Goal: Task Accomplishment & Management: Manage account settings

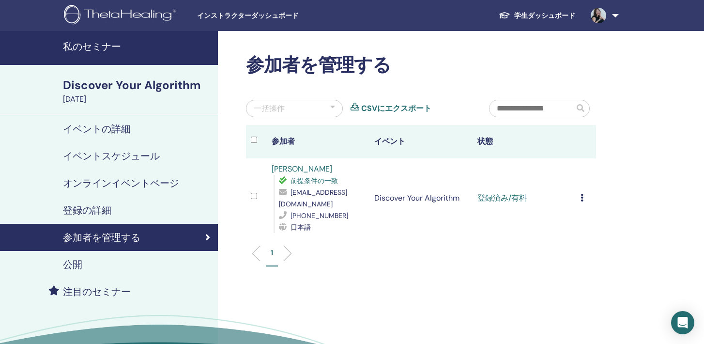
click at [580, 194] on icon at bounding box center [581, 198] width 3 height 8
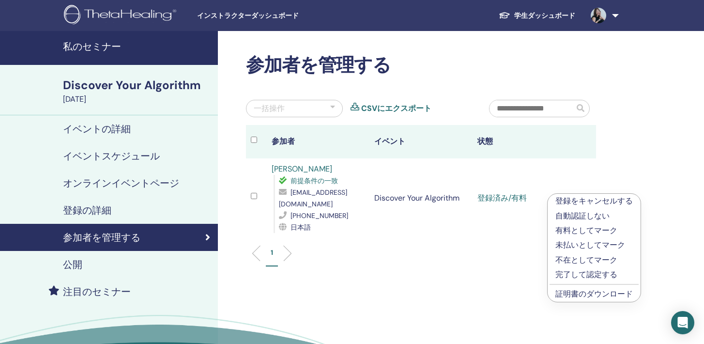
click at [557, 272] on p "完了して認定する" at bounding box center [593, 275] width 77 height 12
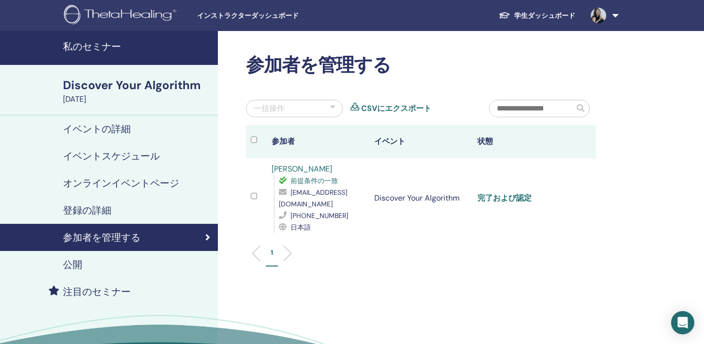
click at [515, 194] on link "完了および認定" at bounding box center [504, 198] width 54 height 10
click at [101, 49] on h4 "私のセミナー" at bounding box center [137, 47] width 149 height 12
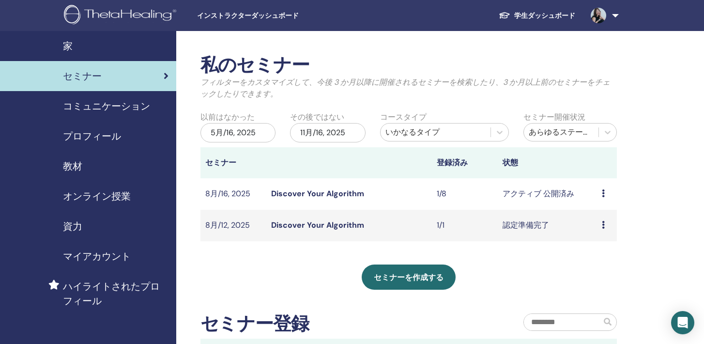
click at [316, 229] on link "Discover Your Algorithm" at bounding box center [317, 225] width 93 height 10
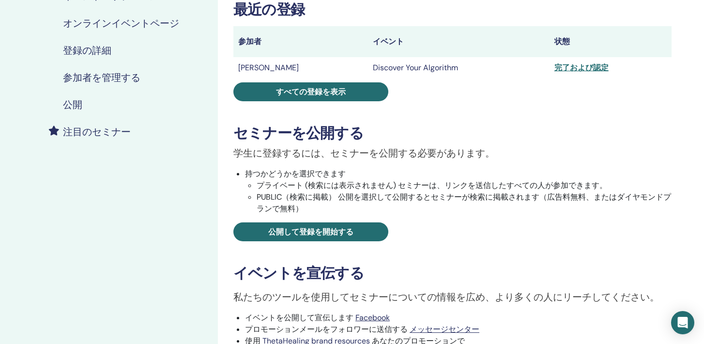
scroll to position [147, 0]
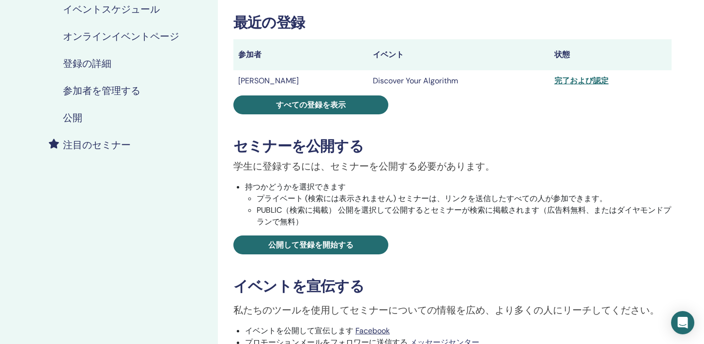
click at [99, 88] on h4 "参加者を管理する" at bounding box center [101, 91] width 77 height 12
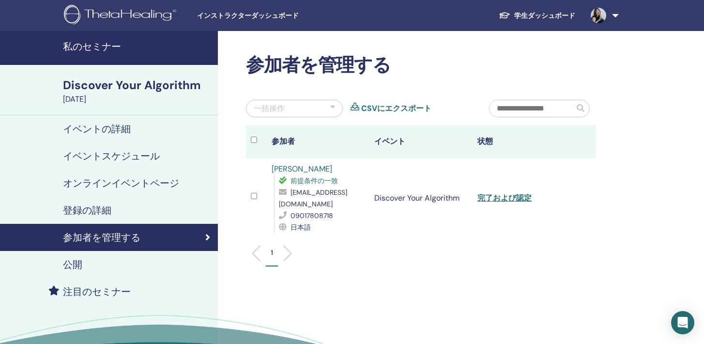
click at [105, 47] on h4 "私のセミナー" at bounding box center [137, 47] width 149 height 12
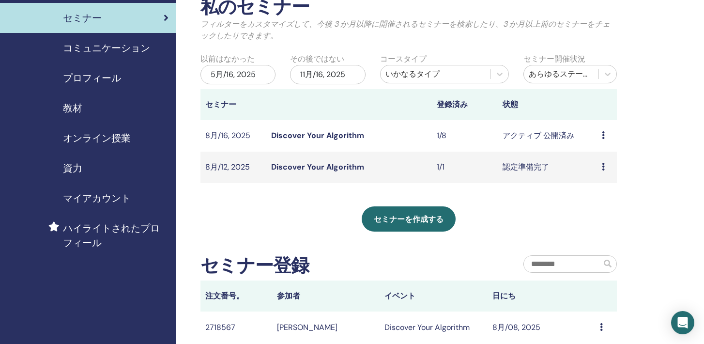
scroll to position [64, 0]
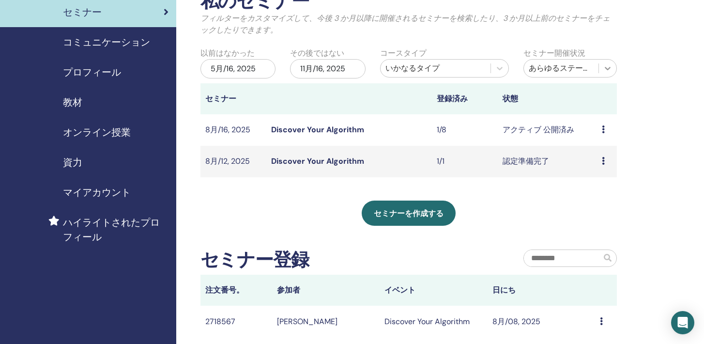
click at [607, 62] on div at bounding box center [607, 68] width 17 height 17
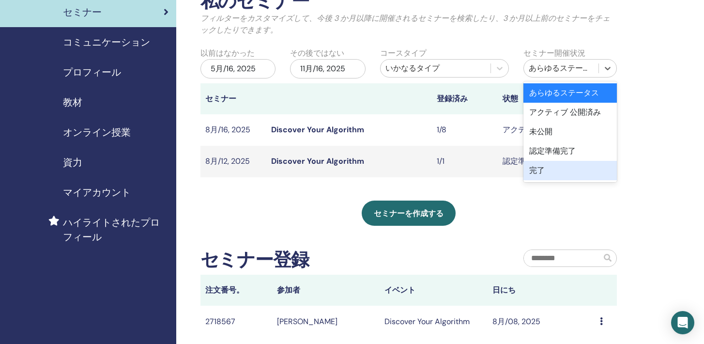
click at [516, 213] on div "セミナーを作成する" at bounding box center [408, 212] width 417 height 25
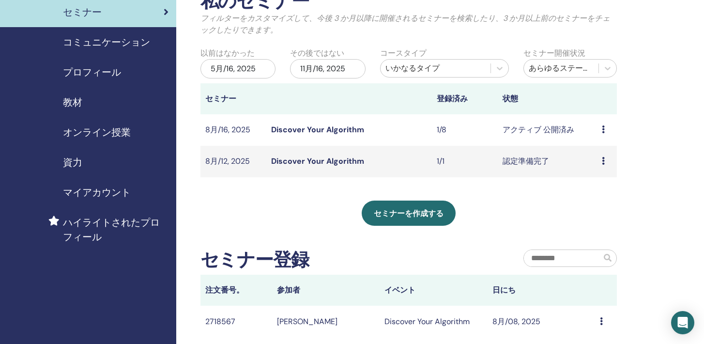
click at [254, 69] on div "5月/16, 2025" at bounding box center [237, 68] width 75 height 19
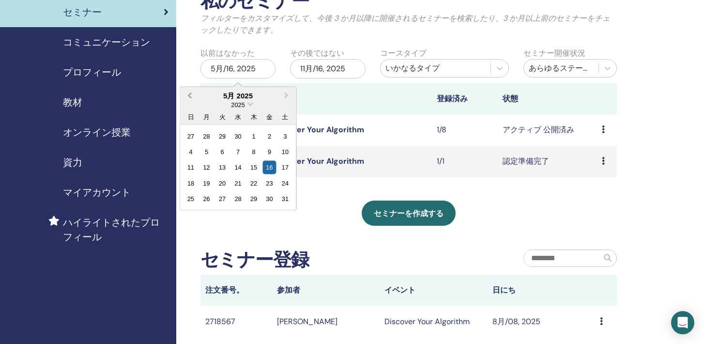
click at [193, 92] on button "Previous Month" at bounding box center [187, 95] width 15 height 15
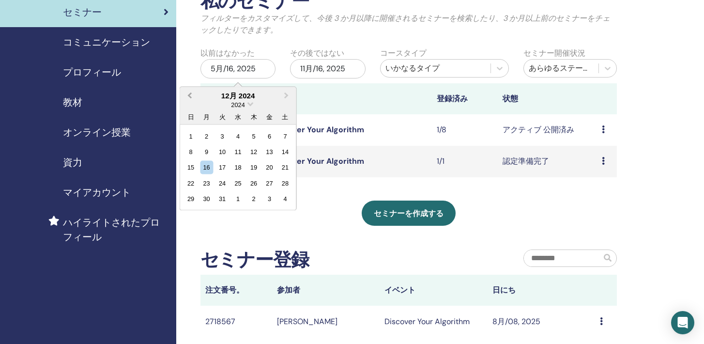
click at [193, 92] on button "Previous Month" at bounding box center [187, 95] width 15 height 15
click at [222, 139] on div "1" at bounding box center [221, 135] width 13 height 13
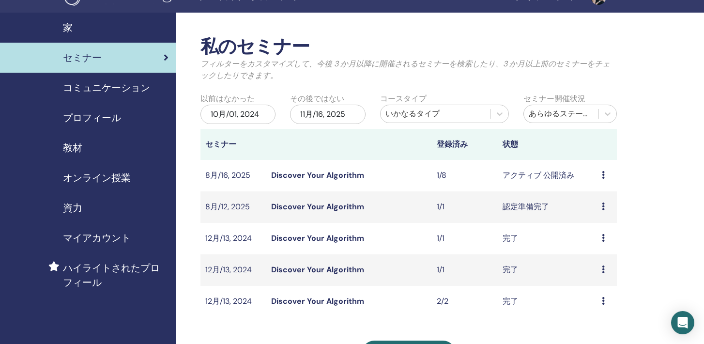
scroll to position [0, 0]
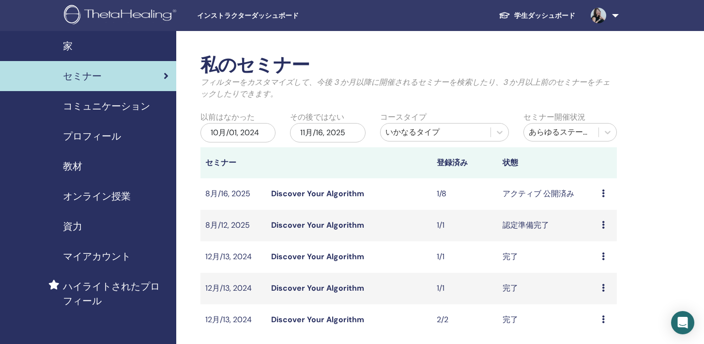
click at [73, 47] on div "家" at bounding box center [88, 46] width 161 height 15
